Goal: Information Seeking & Learning: Learn about a topic

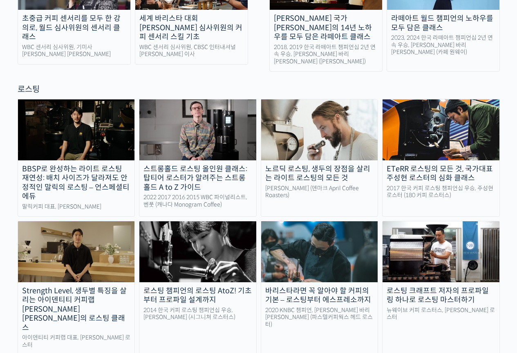
scroll to position [695, 0]
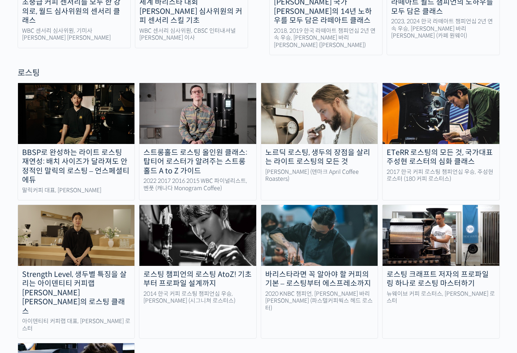
click at [209, 94] on img at bounding box center [197, 113] width 117 height 61
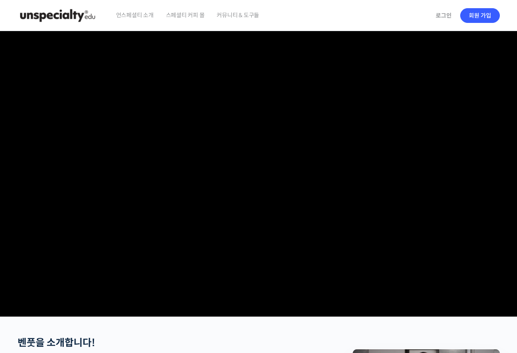
click at [374, 233] on video at bounding box center [259, 172] width 483 height 282
click at [260, 157] on video at bounding box center [259, 172] width 483 height 282
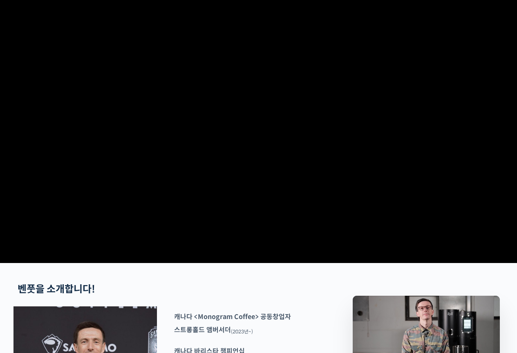
scroll to position [123, 0]
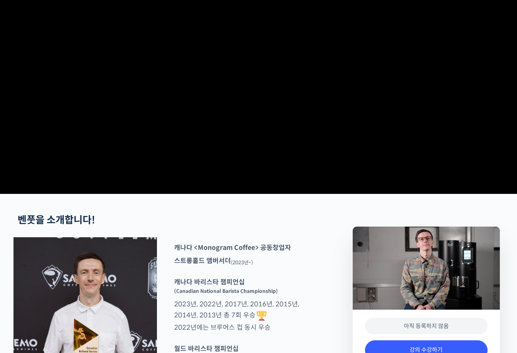
click at [297, 116] on video at bounding box center [259, 49] width 483 height 282
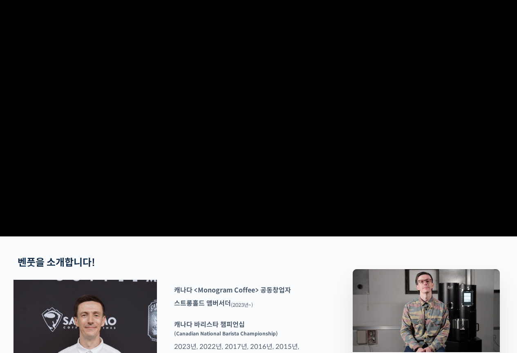
scroll to position [0, 0]
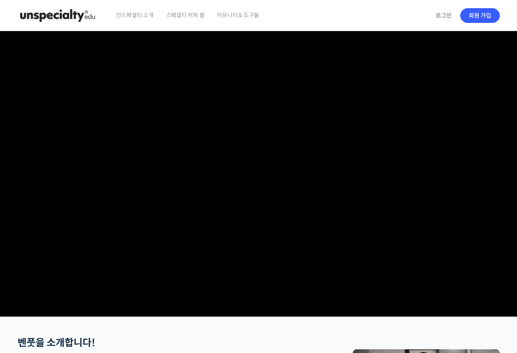
drag, startPoint x: 300, startPoint y: 137, endPoint x: 182, endPoint y: 123, distance: 119.0
click at [182, 123] on video at bounding box center [259, 172] width 483 height 282
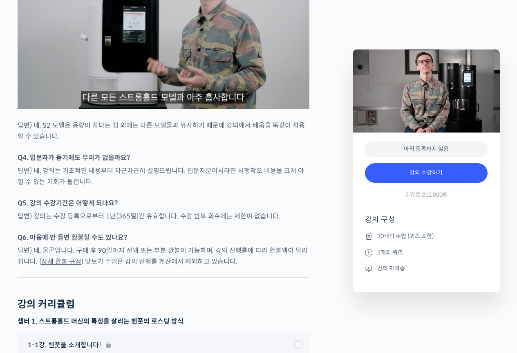
scroll to position [3681, 0]
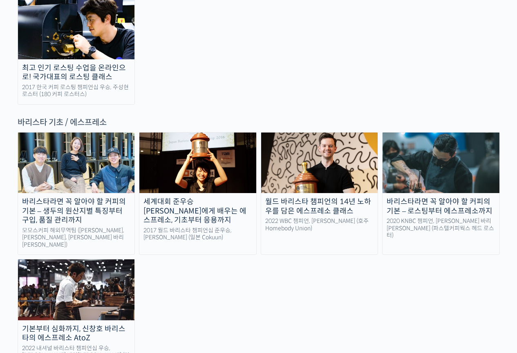
scroll to position [1024, 0]
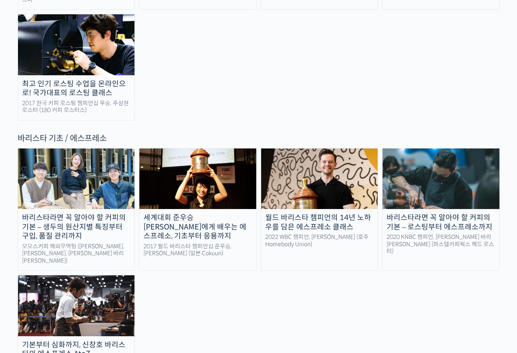
click at [84, 148] on img at bounding box center [76, 178] width 117 height 61
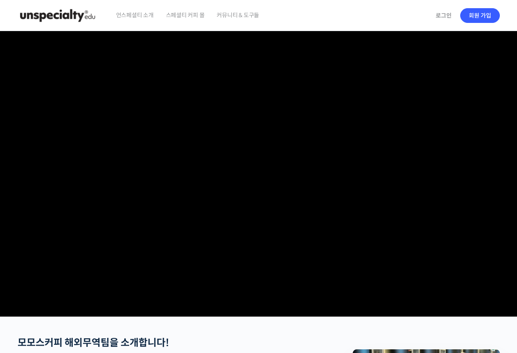
drag, startPoint x: 322, startPoint y: 205, endPoint x: 337, endPoint y: 9, distance: 196.9
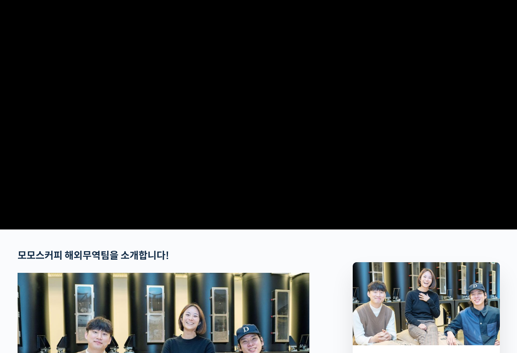
scroll to position [286, 0]
